Goal: Information Seeking & Learning: Check status

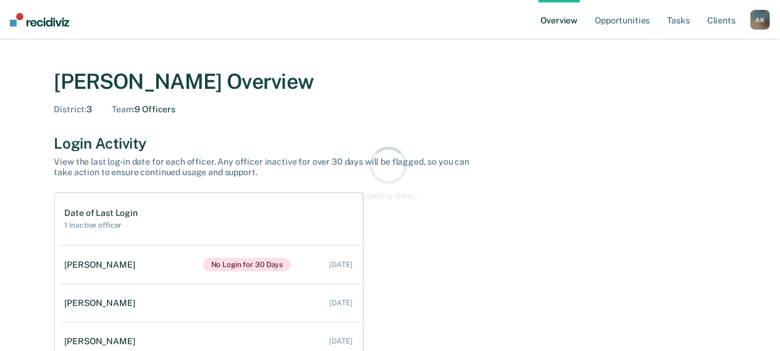
click at [761, 19] on div "A K" at bounding box center [760, 20] width 20 height 20
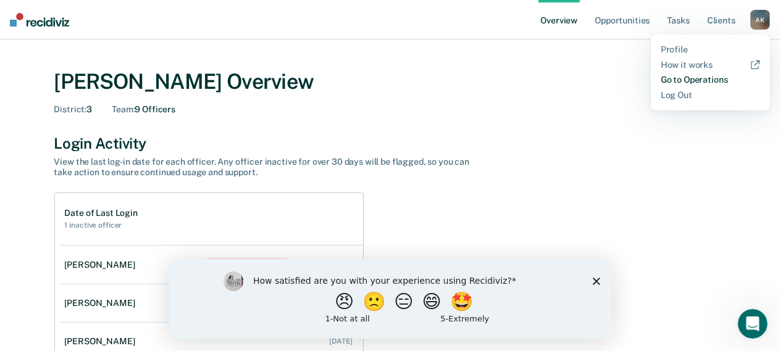
click at [714, 77] on link "Go to Operations" at bounding box center [710, 80] width 99 height 10
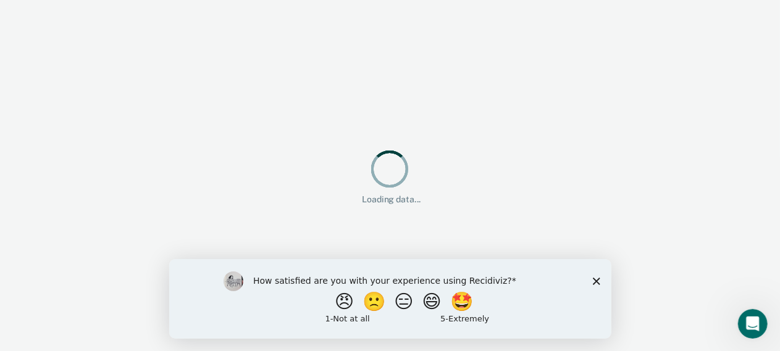
click at [595, 281] on icon "Close survey" at bounding box center [595, 280] width 7 height 7
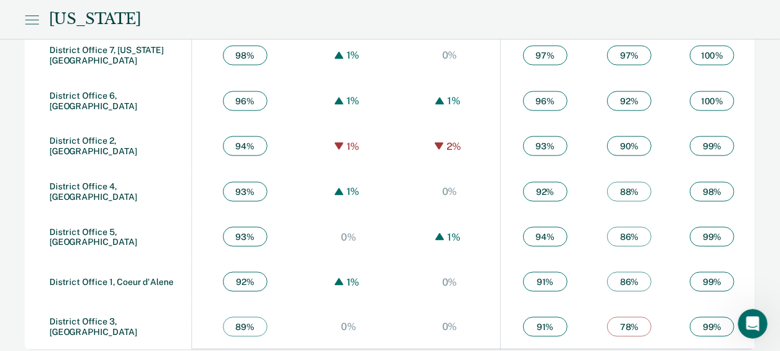
scroll to position [776, 0]
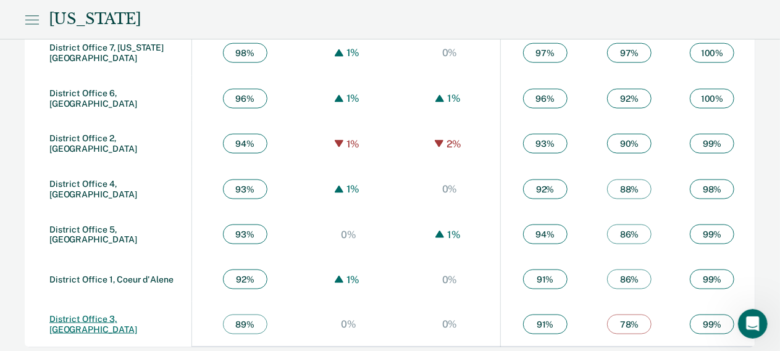
click at [106, 321] on link "District Office 3, [GEOGRAPHIC_DATA]" at bounding box center [93, 324] width 88 height 20
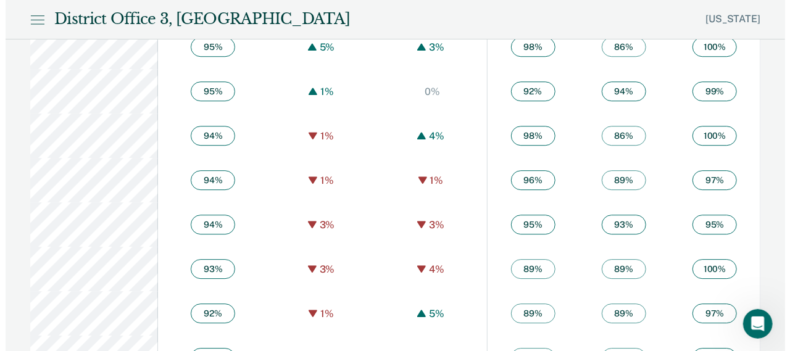
scroll to position [1667, 0]
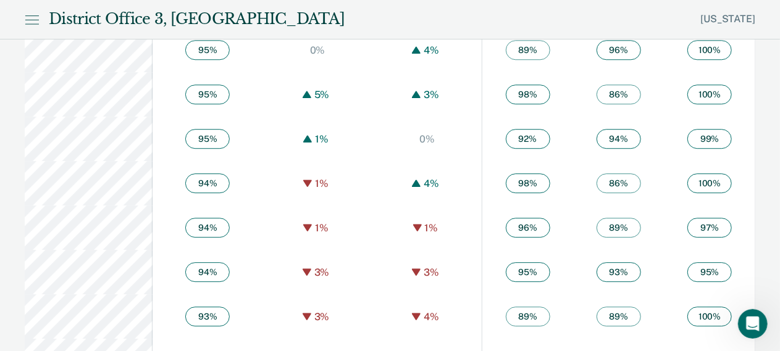
click at [32, 19] on icon at bounding box center [32, 19] width 14 height 15
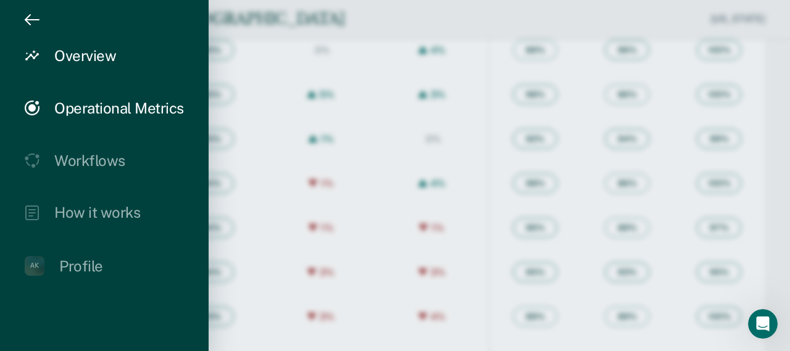
click at [68, 57] on div "Overview" at bounding box center [85, 56] width 62 height 18
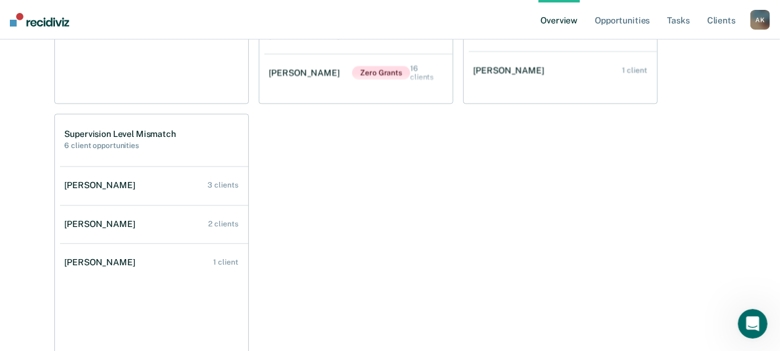
scroll to position [1235, 0]
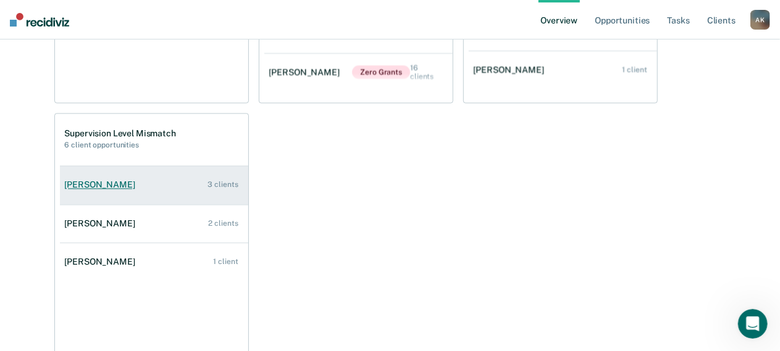
click at [111, 183] on div "[PERSON_NAME]" at bounding box center [102, 185] width 75 height 10
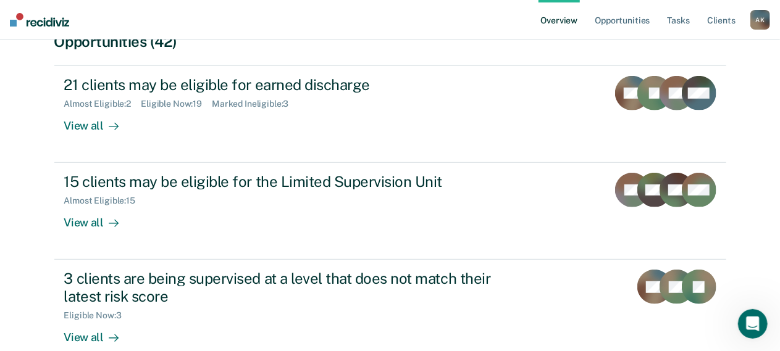
scroll to position [371, 0]
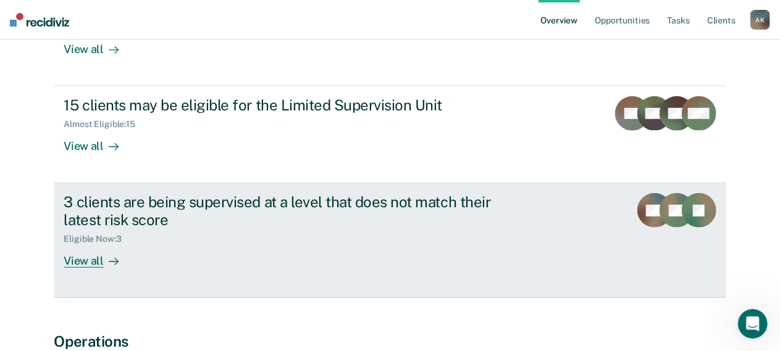
click at [93, 262] on div "View all" at bounding box center [98, 257] width 69 height 24
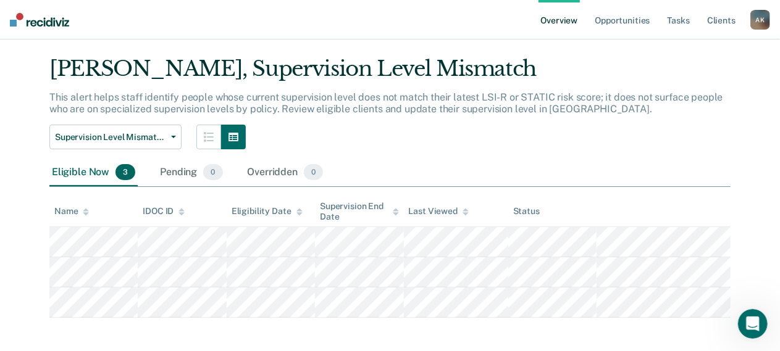
scroll to position [44, 0]
